Goal: Task Accomplishment & Management: Complete application form

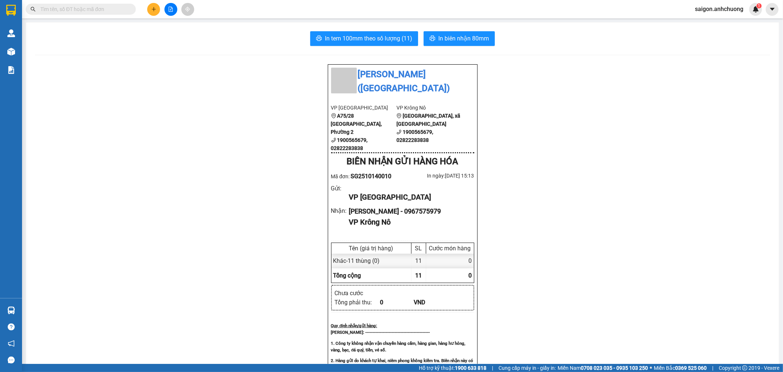
click at [156, 5] on button at bounding box center [153, 9] width 13 height 13
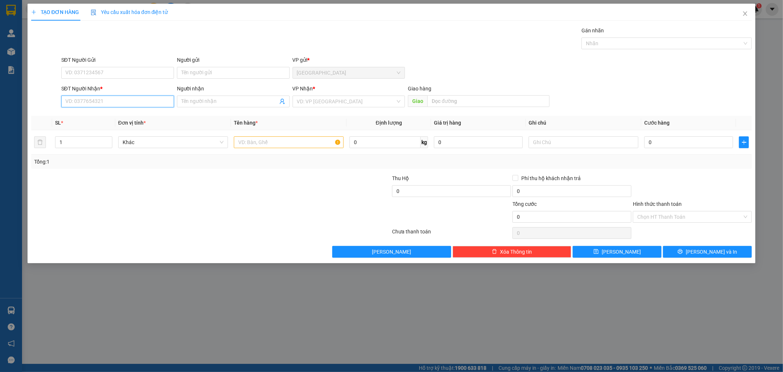
click at [145, 98] on input "SĐT Người Nhận *" at bounding box center [117, 102] width 113 height 12
type input "0767658349"
click at [743, 15] on icon "close" at bounding box center [746, 14] width 6 height 6
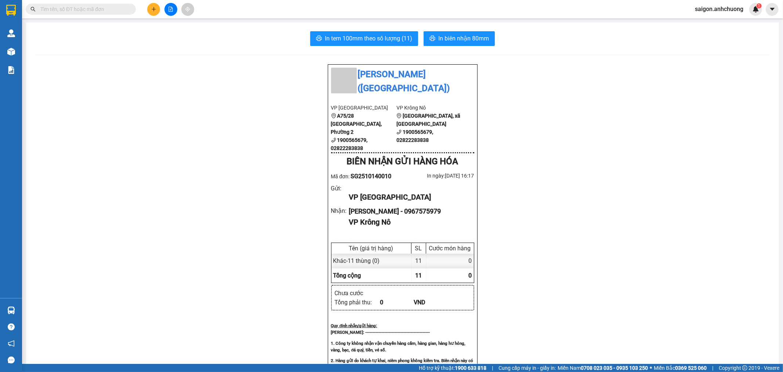
click at [153, 12] on button at bounding box center [153, 9] width 13 height 13
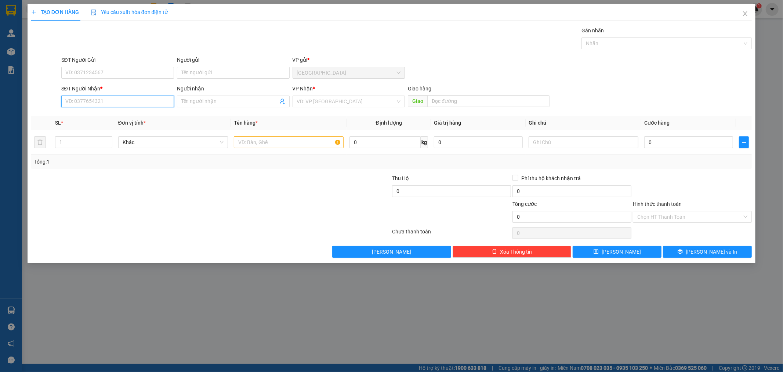
click at [137, 103] on input "SĐT Người Nhận *" at bounding box center [117, 102] width 113 height 12
click at [235, 100] on input "Người nhận" at bounding box center [229, 101] width 97 height 8
type input "my m"
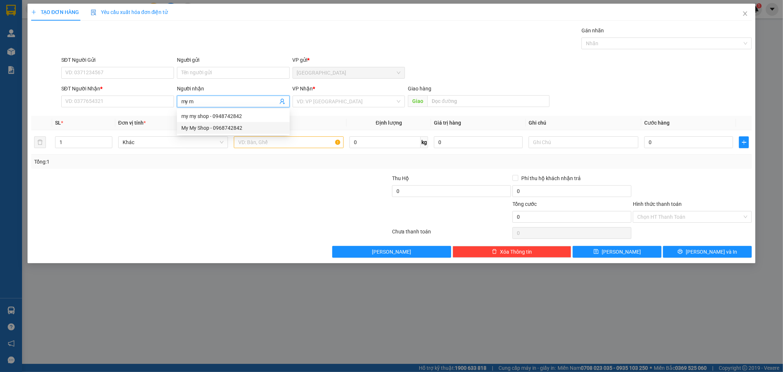
click at [249, 126] on div "My My Shop - 0968742842" at bounding box center [233, 128] width 104 height 8
type input "0968742842"
type input "My My Shop"
click at [292, 145] on input "text" at bounding box center [289, 142] width 110 height 12
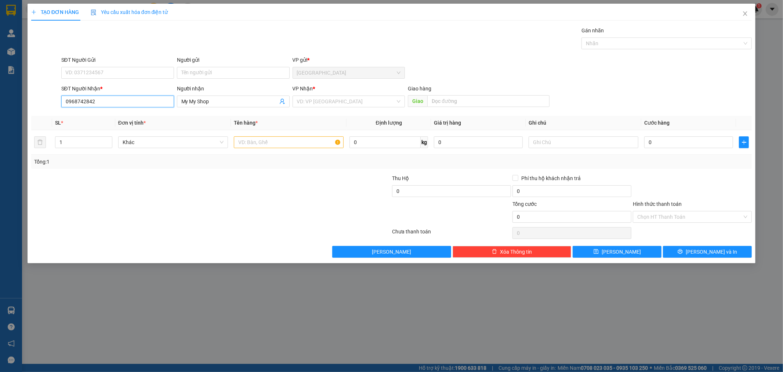
click at [124, 101] on input "0968742842" at bounding box center [117, 102] width 113 height 12
type input "0968742842"
click at [121, 115] on div "0968742842 - My My Shop" at bounding box center [118, 116] width 104 height 8
click at [267, 145] on input "text" at bounding box center [289, 142] width 110 height 12
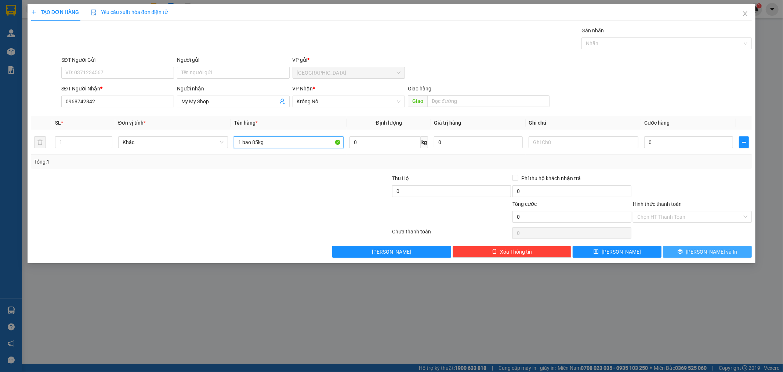
type input "1 bao 85kg"
click at [706, 250] on span "[PERSON_NAME] và In" at bounding box center [711, 252] width 51 height 8
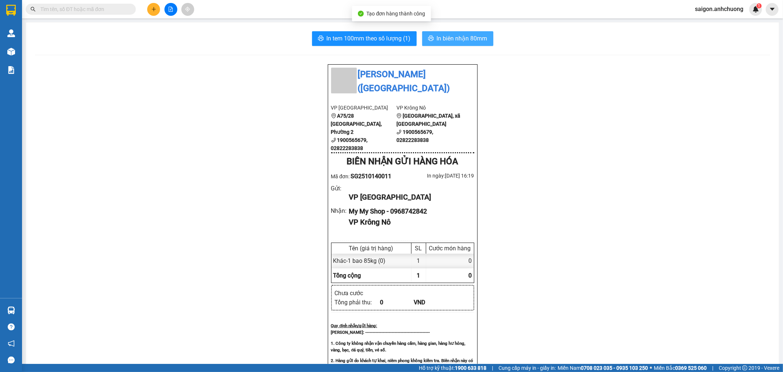
click at [473, 39] on span "In biên nhận 80mm" at bounding box center [462, 38] width 51 height 9
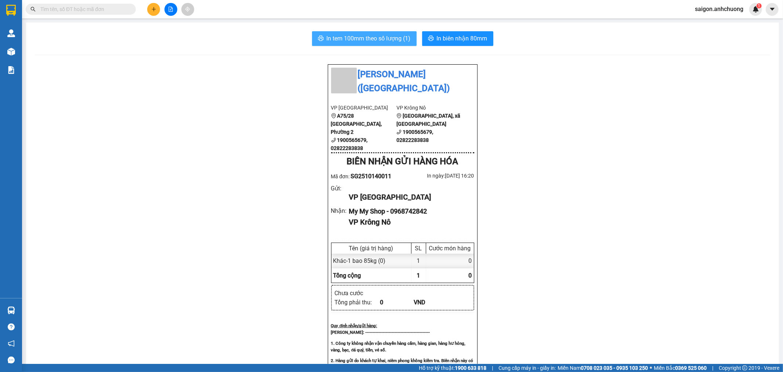
click at [393, 37] on span "In tem 100mm theo số lượng (1)" at bounding box center [369, 38] width 84 height 9
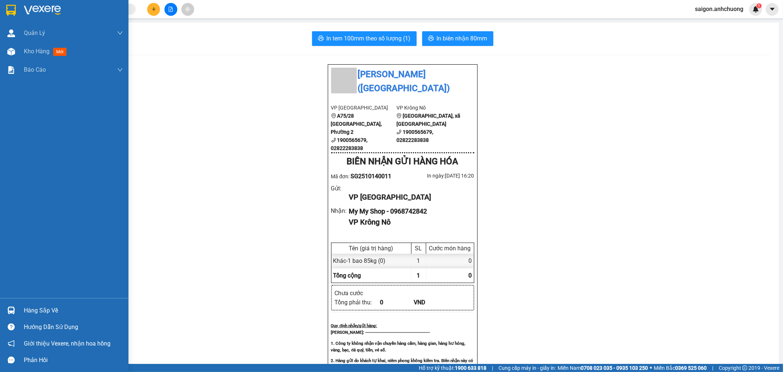
click at [13, 10] on img at bounding box center [11, 10] width 10 height 11
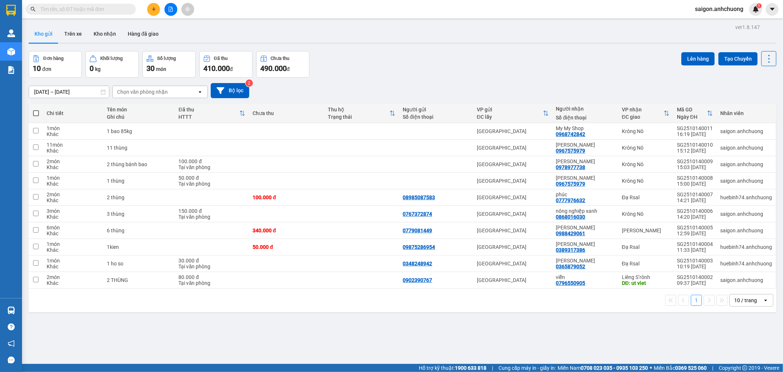
click at [149, 10] on button at bounding box center [153, 9] width 13 height 13
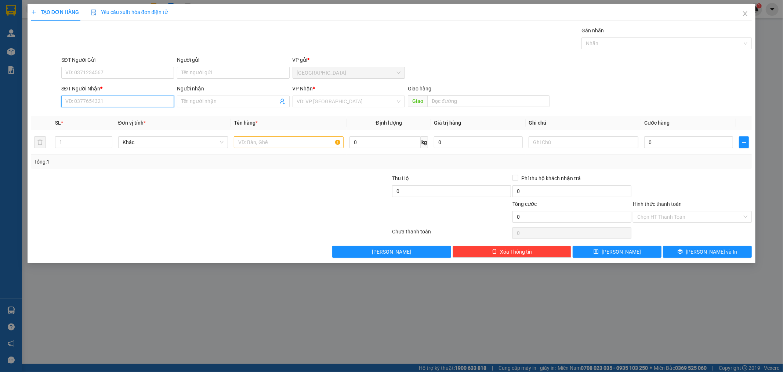
click at [105, 100] on input "SĐT Người Nhận *" at bounding box center [117, 102] width 113 height 12
click at [82, 100] on input "0987082627" at bounding box center [117, 102] width 113 height 12
type input "0987092627"
click at [116, 115] on div "0987092627 - Cửa [GEOGRAPHIC_DATA]" at bounding box center [118, 116] width 104 height 8
type input "Cửa Hàng Hai Lâm"
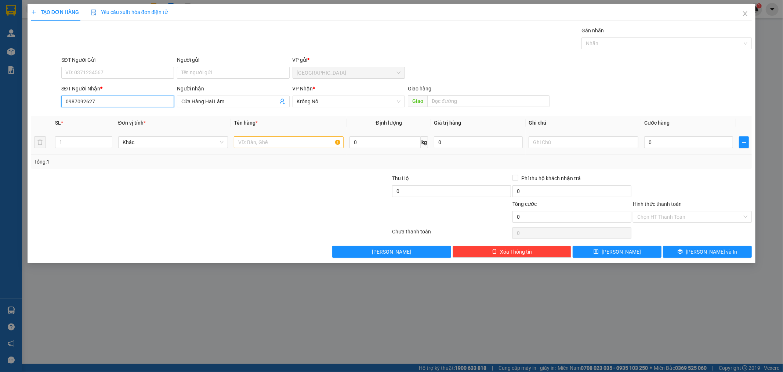
type input "0987092627"
click at [255, 147] on input "text" at bounding box center [289, 142] width 110 height 12
type input "1 hộp nhỏ"
click at [708, 137] on input "0" at bounding box center [689, 142] width 89 height 12
type input "4"
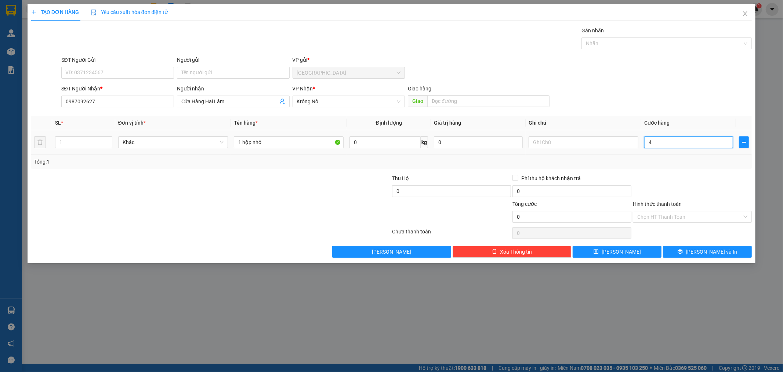
type input "4"
type input "40"
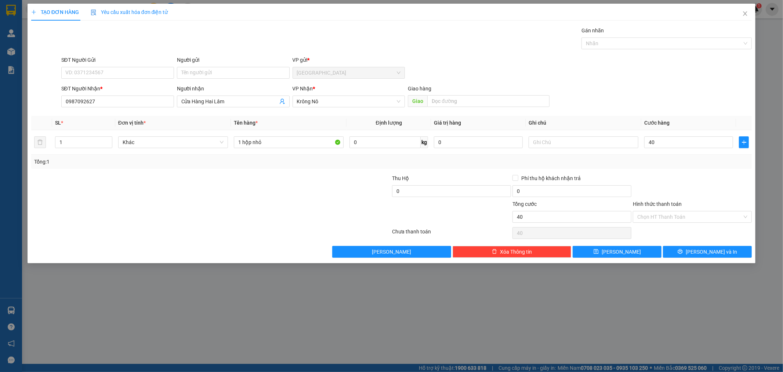
click at [743, 192] on div at bounding box center [693, 187] width 120 height 26
type input "40.000"
drag, startPoint x: 696, startPoint y: 255, endPoint x: 695, endPoint y: 251, distance: 4.9
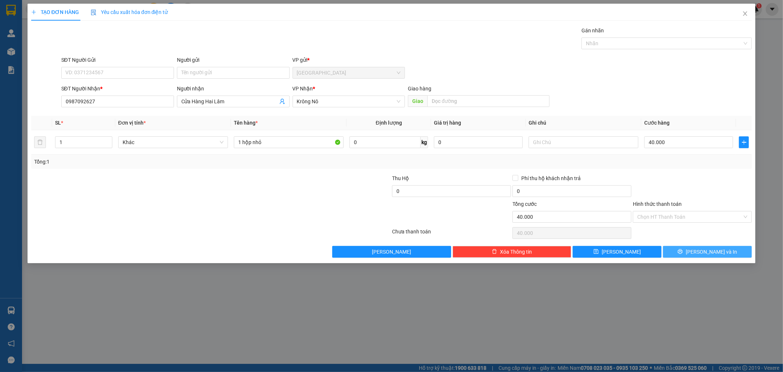
click at [696, 256] on button "[PERSON_NAME] và In" at bounding box center [707, 252] width 89 height 12
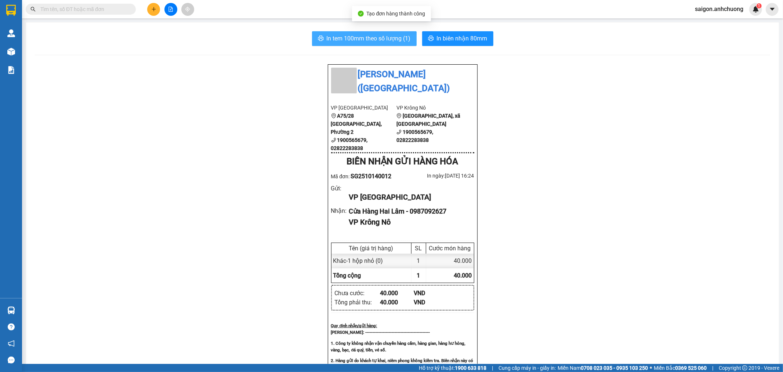
click at [405, 39] on span "In tem 100mm theo số lượng (1)" at bounding box center [369, 38] width 84 height 9
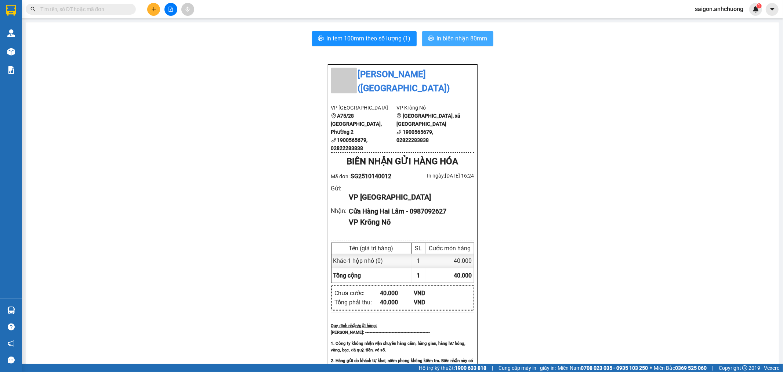
click at [462, 38] on span "In biên nhận 80mm" at bounding box center [462, 38] width 51 height 9
